Goal: Transaction & Acquisition: Purchase product/service

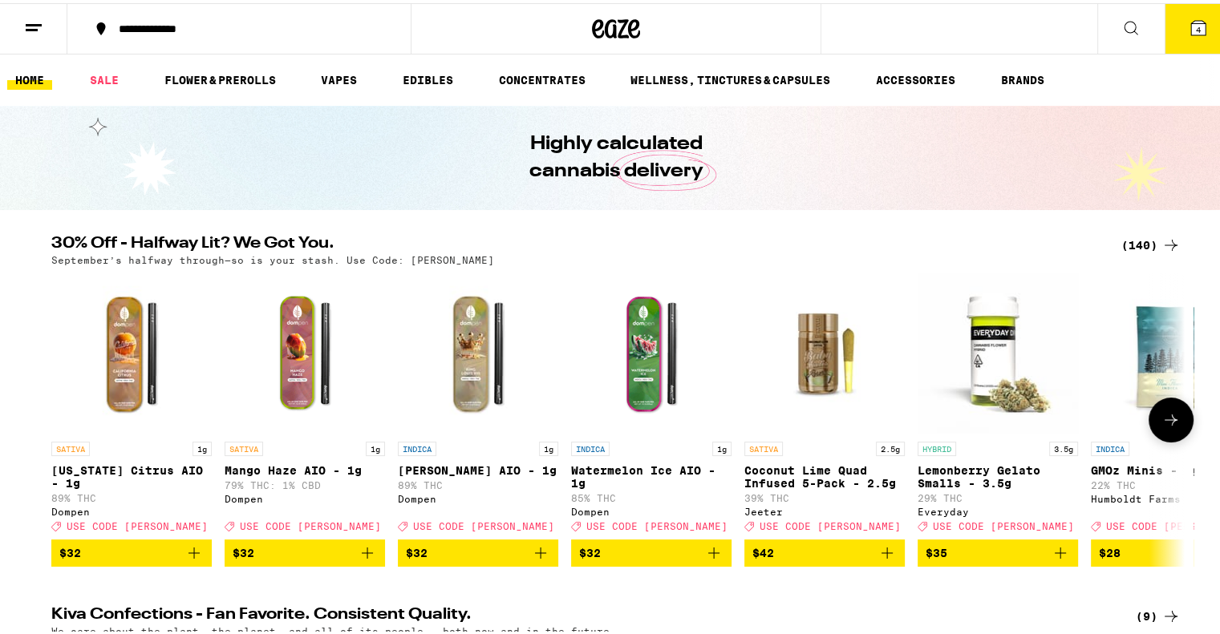
click at [1163, 427] on icon at bounding box center [1170, 416] width 19 height 19
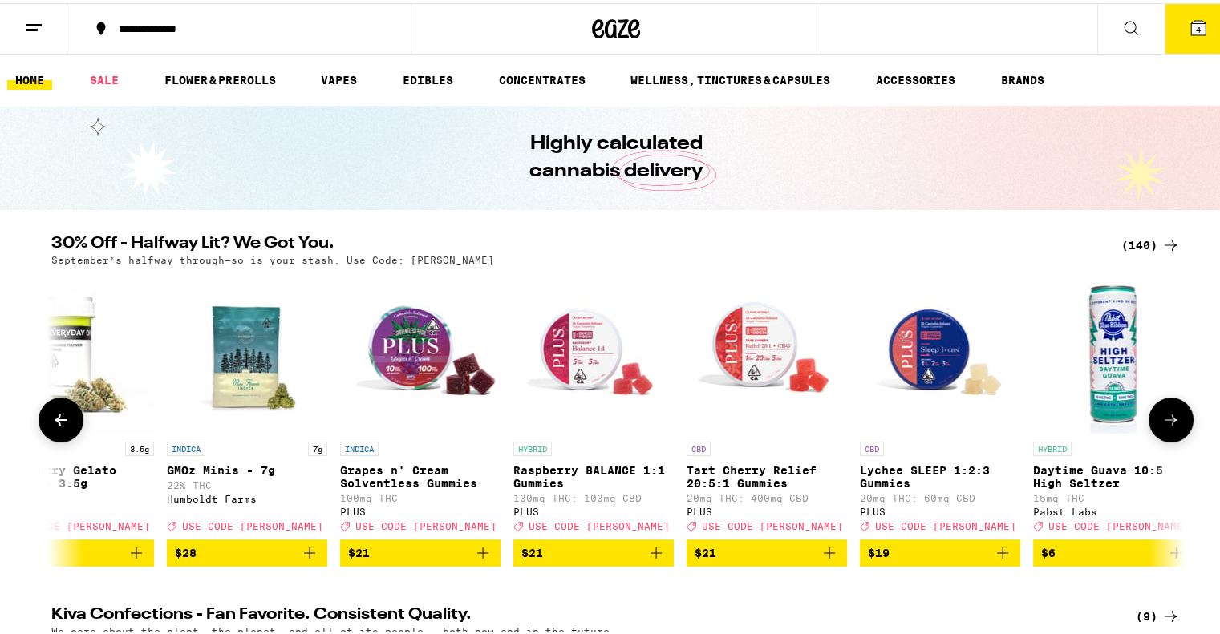
scroll to position [0, 954]
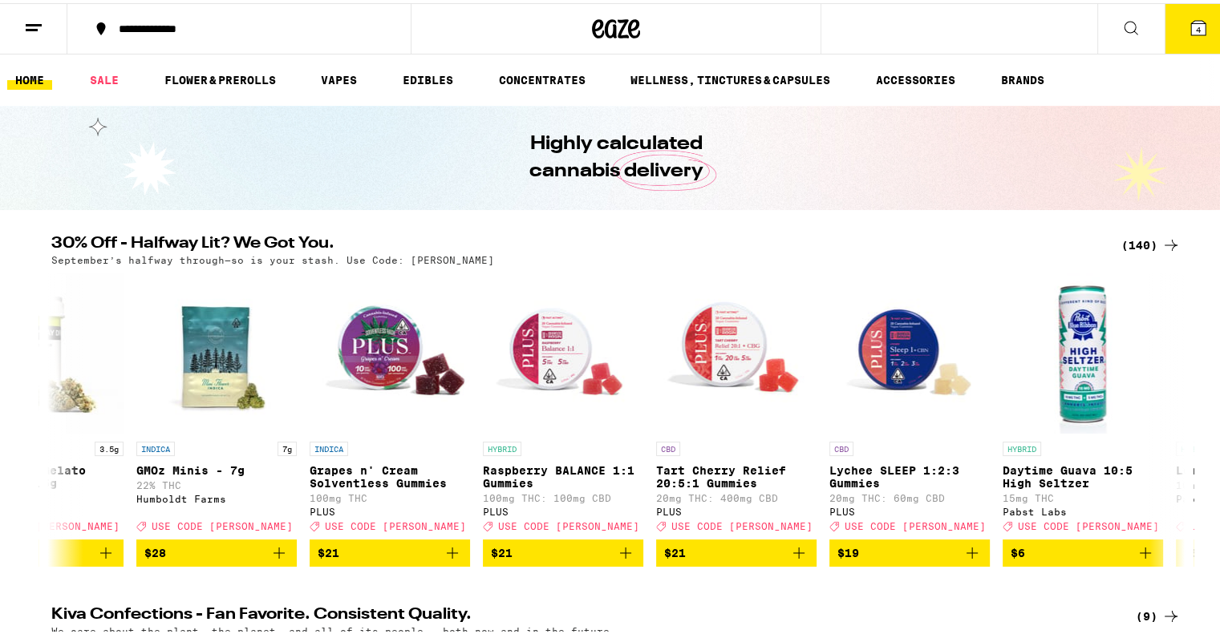
click at [1151, 241] on div "(140)" at bounding box center [1150, 242] width 59 height 19
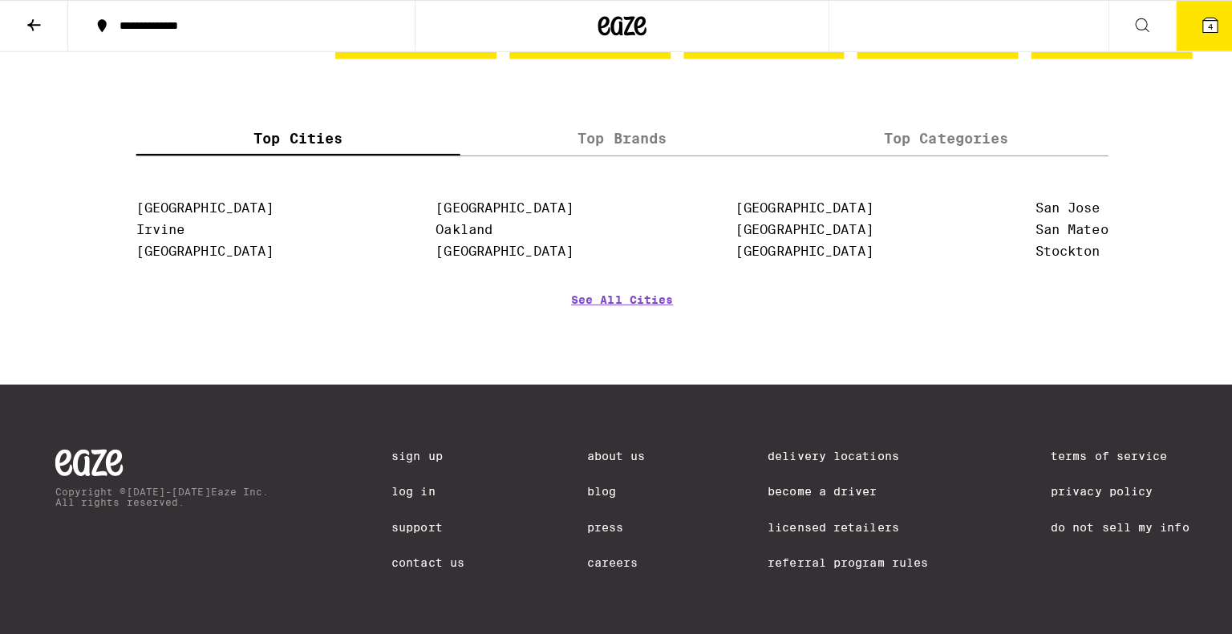
scroll to position [8900, 0]
